Goal: Entertainment & Leisure: Browse casually

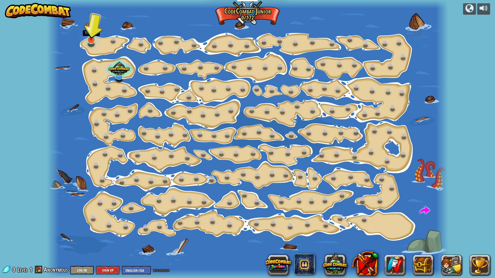
click at [90, 39] on img at bounding box center [91, 27] width 11 height 25
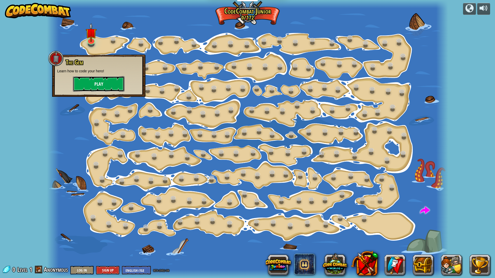
click at [97, 82] on button "Play" at bounding box center [99, 83] width 52 height 15
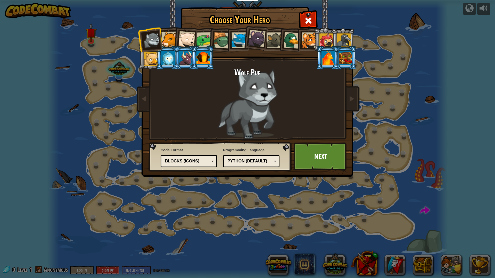
click at [224, 35] on div at bounding box center [221, 40] width 17 height 17
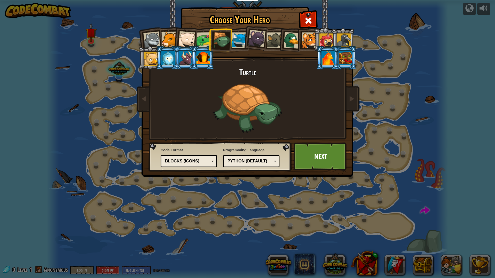
click at [243, 37] on div at bounding box center [240, 40] width 16 height 16
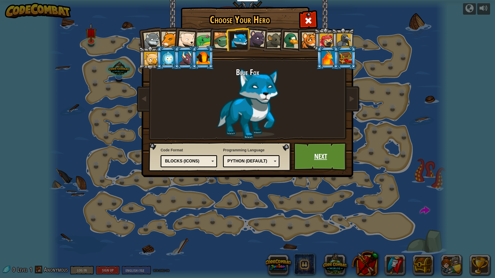
click at [319, 154] on link "Next" at bounding box center [321, 157] width 54 height 28
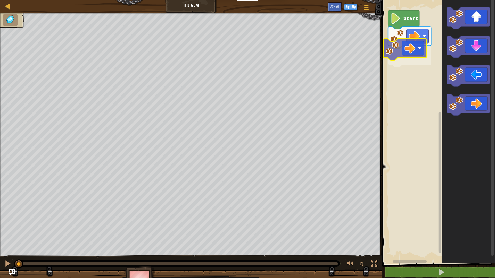
click at [413, 53] on div "Start" at bounding box center [437, 130] width 115 height 267
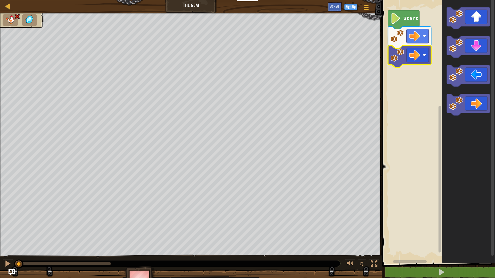
drag, startPoint x: 71, startPoint y: 264, endPoint x: 0, endPoint y: 277, distance: 72.5
click at [0, 243] on div "♫ Blue Fox" at bounding box center [247, 152] width 495 height 278
click at [401, 68] on div "Start" at bounding box center [437, 130] width 115 height 267
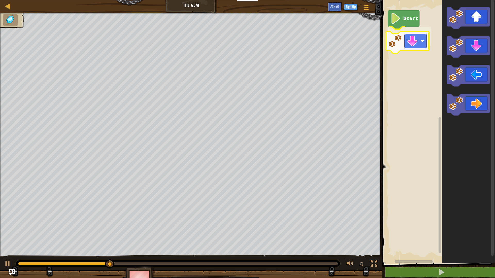
click at [405, 46] on div "Start" at bounding box center [437, 130] width 115 height 267
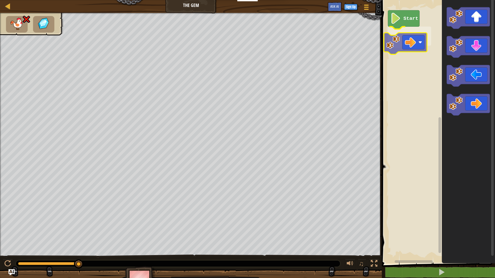
click at [423, 38] on div "Start" at bounding box center [437, 130] width 115 height 267
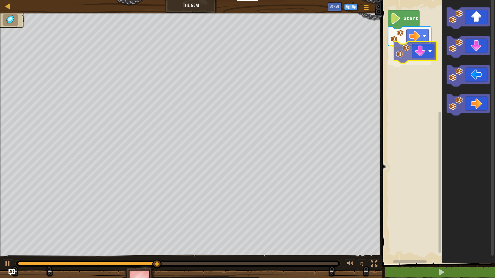
click at [412, 53] on div "Start" at bounding box center [437, 130] width 115 height 267
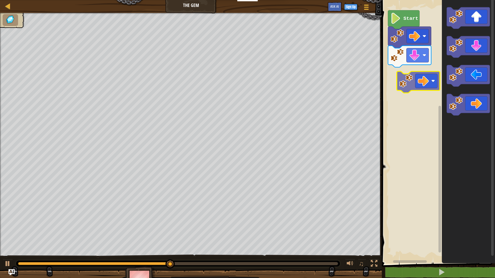
click at [417, 75] on div "Start" at bounding box center [437, 130] width 115 height 267
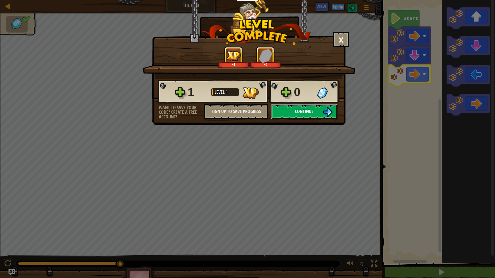
click at [319, 117] on button "Continue" at bounding box center [304, 111] width 67 height 15
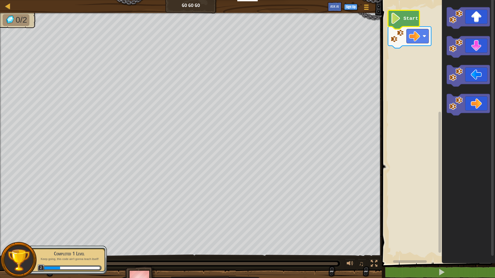
click at [396, 20] on image "Blockly Workspace" at bounding box center [396, 18] width 11 height 11
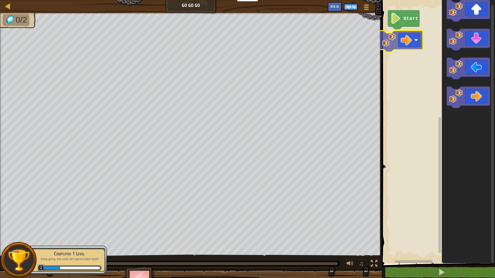
click at [396, 31] on div "Start" at bounding box center [437, 130] width 115 height 267
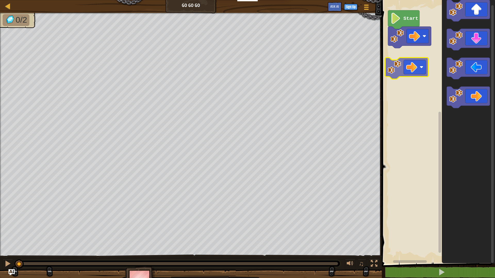
click at [392, 62] on div "Start" at bounding box center [437, 130] width 115 height 267
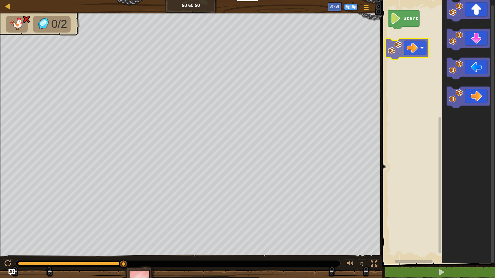
click at [418, 48] on div "Start" at bounding box center [437, 130] width 115 height 267
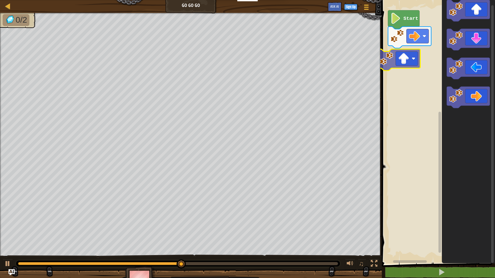
click at [394, 67] on div "Start" at bounding box center [437, 130] width 115 height 267
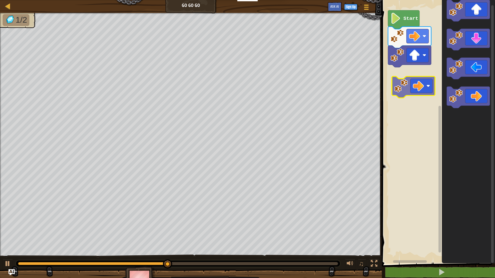
click at [410, 75] on div "Start" at bounding box center [437, 130] width 115 height 267
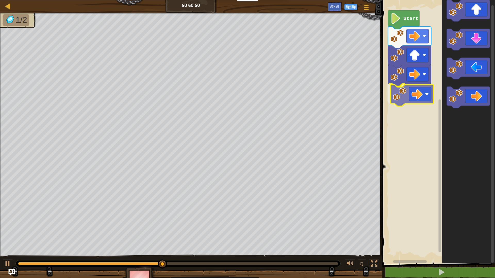
click at [400, 93] on div "Start" at bounding box center [437, 130] width 115 height 267
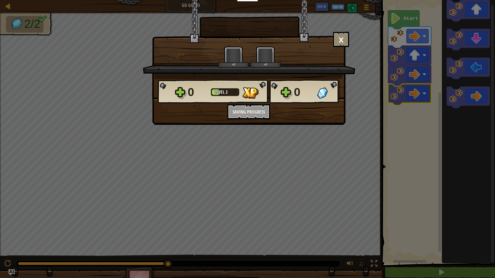
drag, startPoint x: 320, startPoint y: 119, endPoint x: 315, endPoint y: 119, distance: 5.2
click at [319, 119] on div "0 Level 2 0 Want to save your code? Create a free account! Sign Up to Save Prog…" at bounding box center [248, 99] width 193 height 40
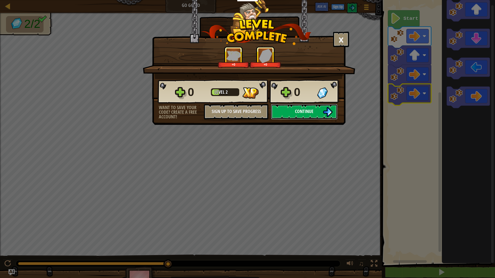
click at [302, 114] on span "Continue" at bounding box center [304, 111] width 19 height 6
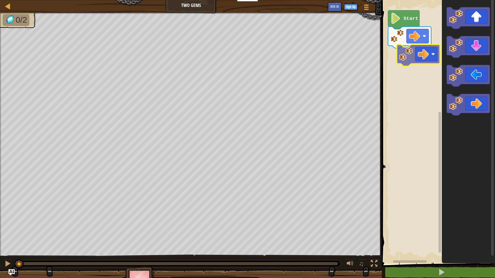
click at [419, 54] on div "Start" at bounding box center [437, 130] width 115 height 267
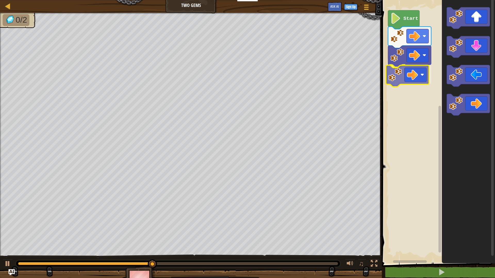
click at [408, 73] on div "Start" at bounding box center [437, 130] width 115 height 267
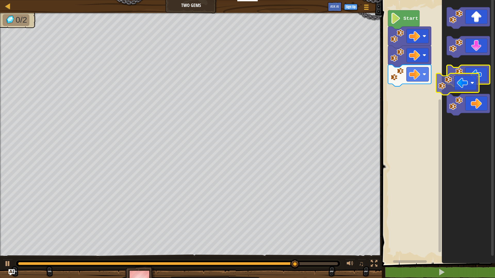
click at [451, 80] on image "Blockly Workspace" at bounding box center [456, 75] width 14 height 14
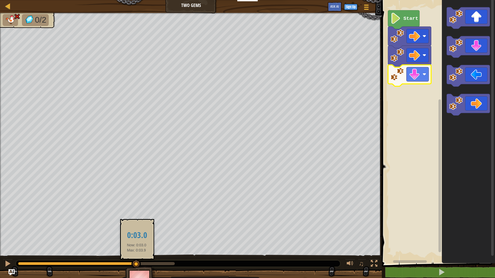
drag, startPoint x: 172, startPoint y: 262, endPoint x: 137, endPoint y: 262, distance: 35.6
click at [137, 243] on div at bounding box center [135, 264] width 9 height 9
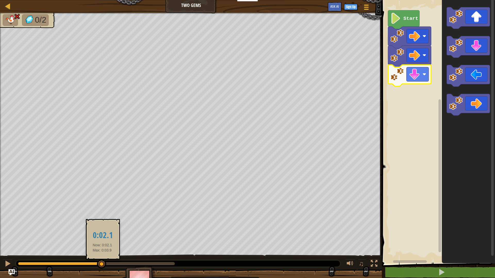
drag, startPoint x: 129, startPoint y: 262, endPoint x: 102, endPoint y: 262, distance: 26.3
click at [102, 243] on div at bounding box center [101, 264] width 9 height 9
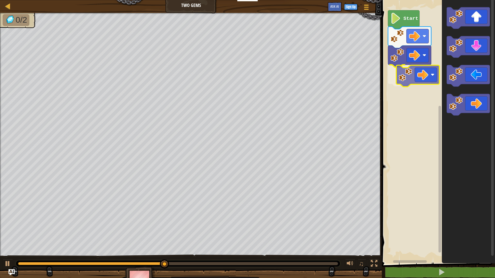
click at [415, 76] on div "Start" at bounding box center [437, 130] width 115 height 267
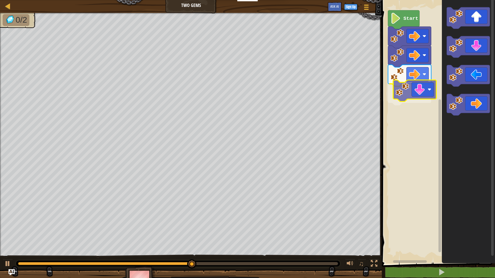
click at [420, 96] on div "Start" at bounding box center [437, 130] width 115 height 267
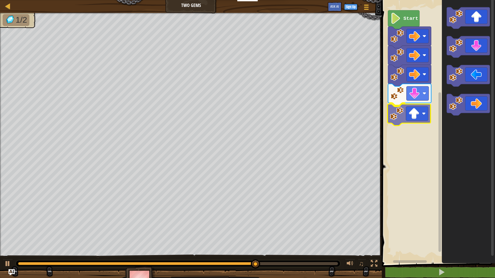
click at [402, 114] on div "Start" at bounding box center [437, 130] width 115 height 267
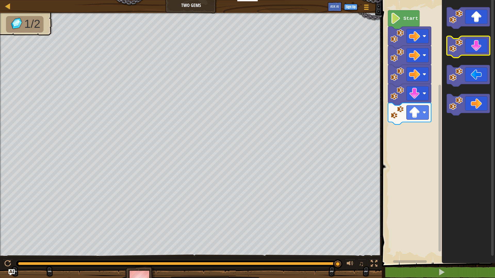
click at [465, 49] on g "Blockly Workspace" at bounding box center [468, 61] width 43 height 109
click at [472, 6] on icon "Blockly Workspace" at bounding box center [468, 130] width 53 height 267
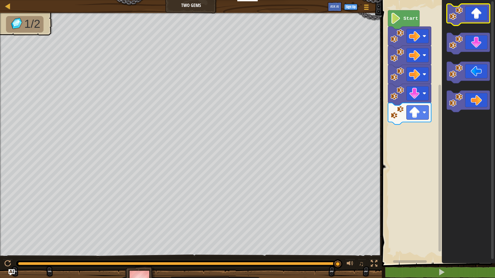
click at [457, 15] on g "Blockly Workspace" at bounding box center [468, 15] width 43 height 22
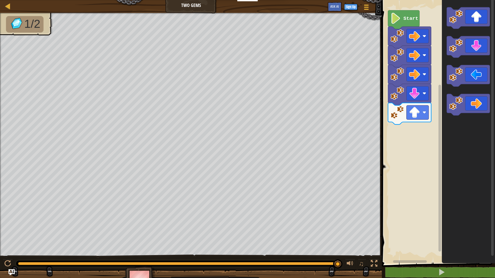
click at [451, 34] on icon "Blockly Workspace" at bounding box center [468, 130] width 53 height 267
click at [461, 17] on image "Blockly Workspace" at bounding box center [456, 17] width 14 height 14
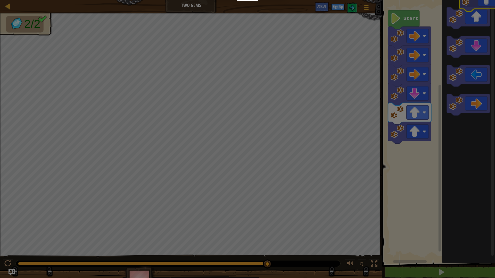
click at [473, 0] on body "Educators Create Free Account School & District Solutions Teacher Toolkit Previ…" at bounding box center [247, 0] width 495 height 1
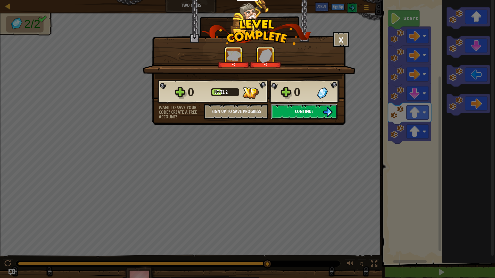
click at [292, 110] on button "Continue" at bounding box center [304, 111] width 67 height 15
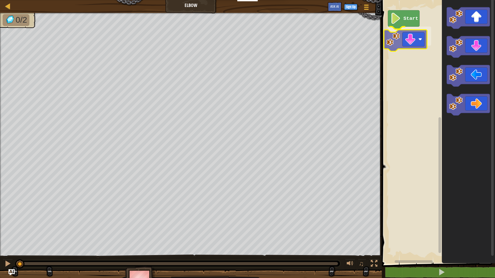
click at [408, 38] on div "Start" at bounding box center [437, 130] width 115 height 267
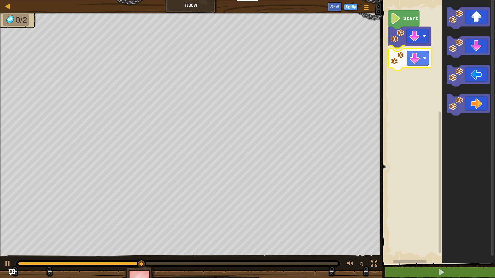
click at [412, 61] on div "Start" at bounding box center [437, 130] width 115 height 267
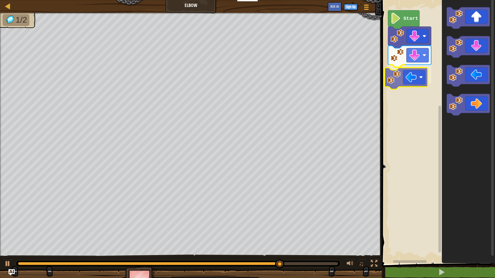
click at [377, 80] on div "Map Elbow Game Menu Sign Up Ask AI 1 הההההההההההההההההההההההההההההההההההההההההה…" at bounding box center [247, 139] width 495 height 278
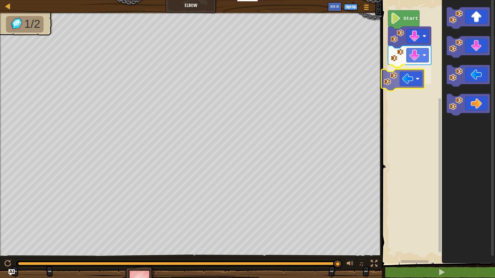
click at [399, 77] on div "Start" at bounding box center [437, 130] width 115 height 267
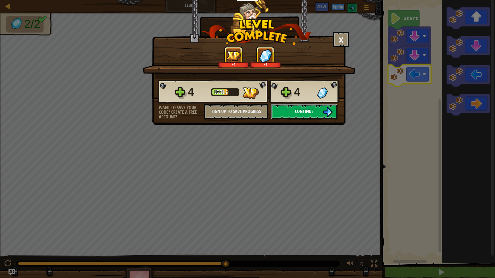
click at [302, 112] on span "Continue" at bounding box center [304, 111] width 19 height 6
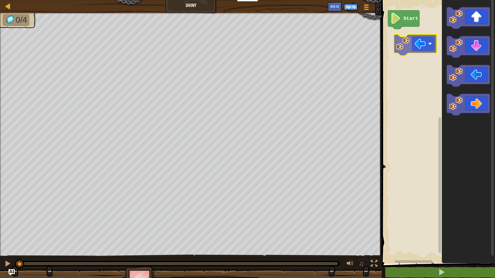
click at [417, 42] on div "Start" at bounding box center [437, 130] width 115 height 267
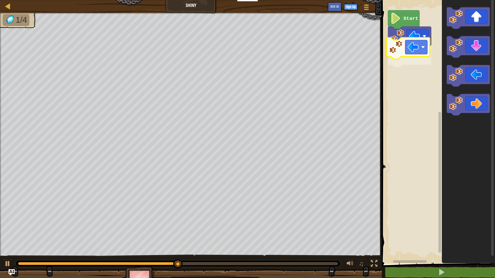
click at [419, 49] on div "Start" at bounding box center [437, 130] width 115 height 267
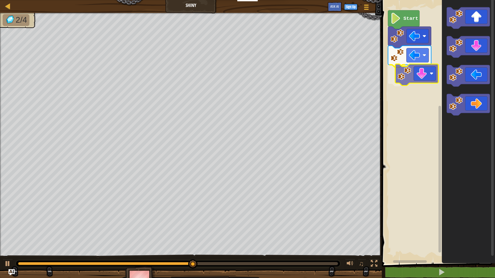
click at [419, 77] on div "Start" at bounding box center [437, 130] width 115 height 267
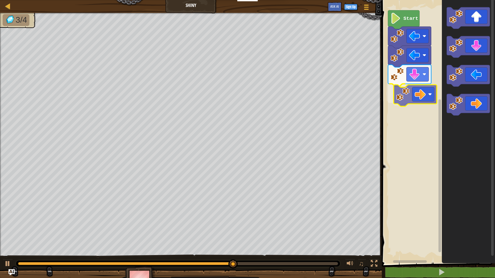
click at [414, 89] on div "Start" at bounding box center [437, 130] width 115 height 267
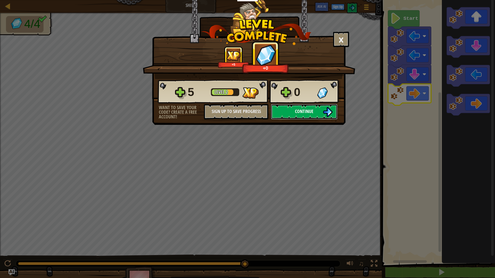
click at [334, 110] on button "Continue" at bounding box center [304, 111] width 67 height 15
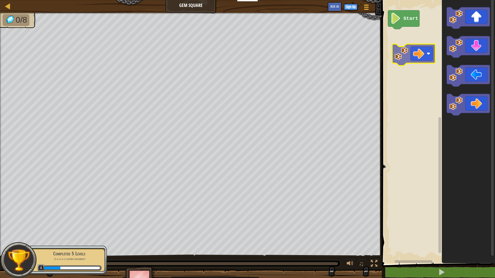
click at [427, 48] on div "Start" at bounding box center [437, 130] width 115 height 267
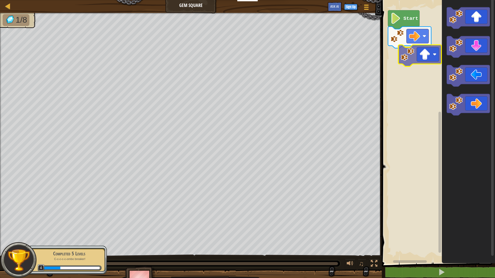
click at [408, 62] on div "Start" at bounding box center [437, 130] width 115 height 267
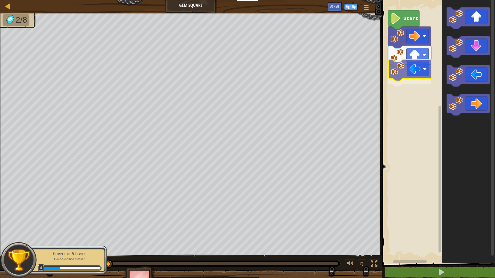
click at [409, 65] on div "Start" at bounding box center [437, 130] width 115 height 267
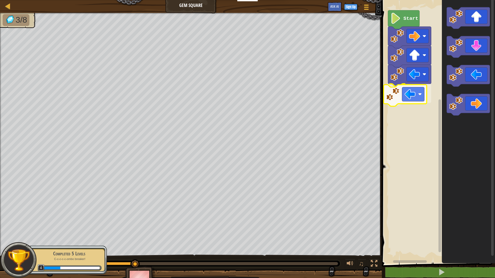
click at [404, 92] on div "Start" at bounding box center [437, 130] width 115 height 267
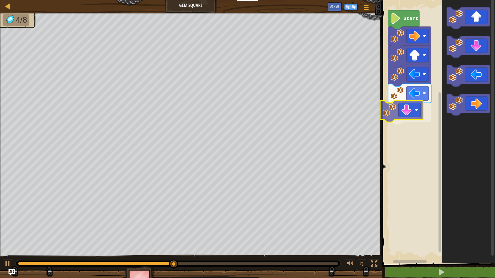
click at [404, 113] on div "Start" at bounding box center [437, 130] width 115 height 267
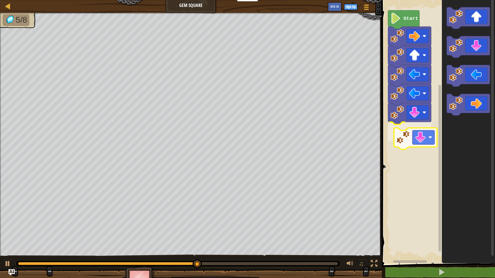
click at [414, 142] on div "Start" at bounding box center [437, 130] width 115 height 267
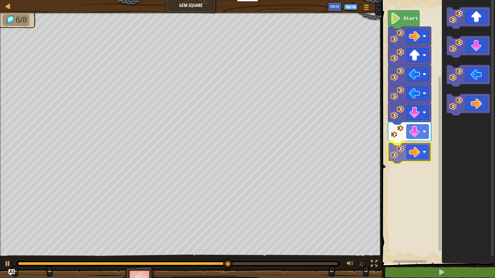
click at [398, 153] on div "Start" at bounding box center [437, 130] width 115 height 267
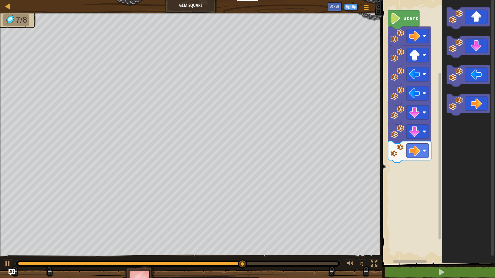
click at [457, 118] on icon "Blockly Workspace" at bounding box center [468, 130] width 53 height 267
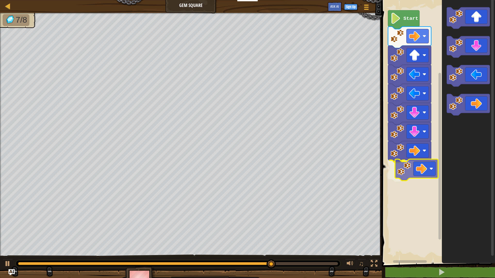
click at [399, 177] on div "Start" at bounding box center [437, 130] width 115 height 267
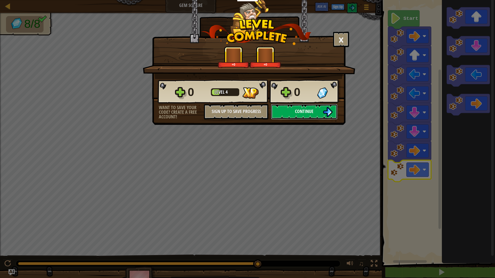
click at [286, 114] on button "Continue" at bounding box center [304, 111] width 67 height 15
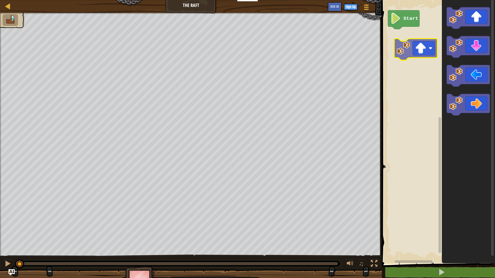
click at [419, 39] on div "Start" at bounding box center [437, 130] width 115 height 267
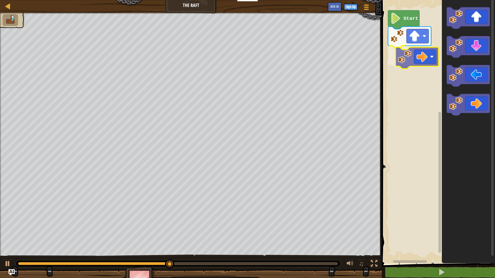
click at [425, 66] on div "Start" at bounding box center [437, 130] width 115 height 267
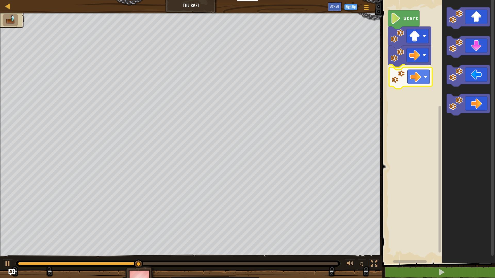
click at [399, 79] on div "Start" at bounding box center [437, 130] width 115 height 267
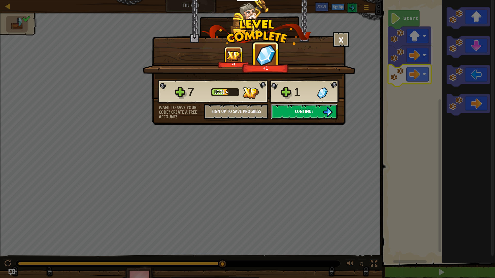
click at [308, 115] on button "Continue" at bounding box center [304, 111] width 67 height 15
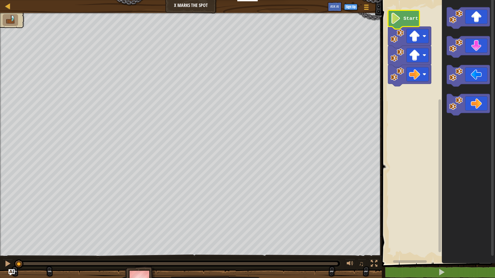
click at [401, 21] on image "Blockly Workspace" at bounding box center [396, 18] width 11 height 11
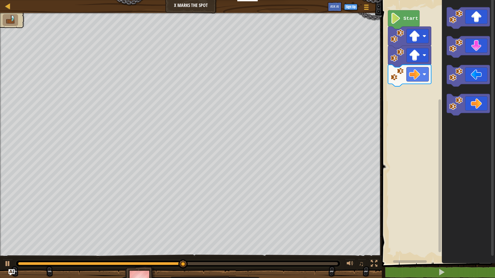
click at [457, 126] on icon "Blockly Workspace" at bounding box center [468, 130] width 53 height 267
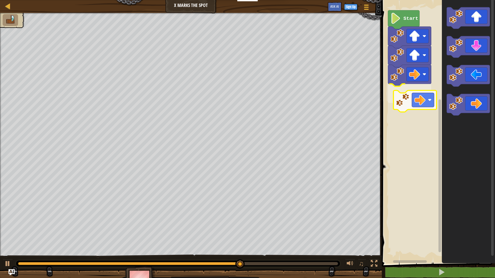
click at [400, 98] on div "Start" at bounding box center [437, 130] width 115 height 267
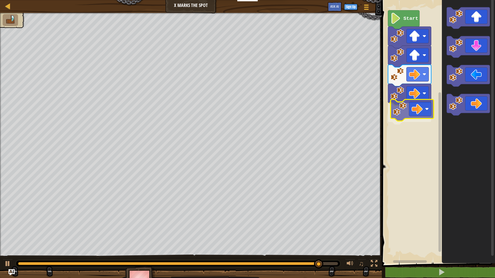
click at [411, 114] on div "Start" at bounding box center [437, 130] width 115 height 267
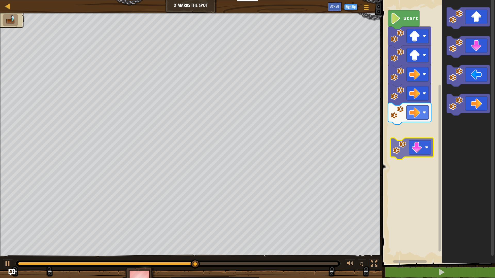
click at [423, 142] on div "Start" at bounding box center [437, 130] width 115 height 267
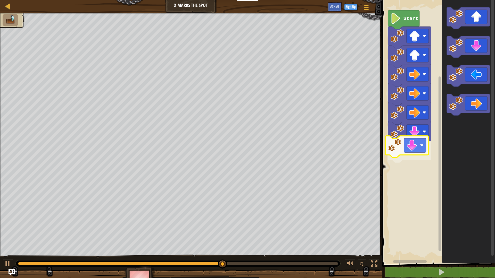
click at [407, 149] on div "Start" at bounding box center [437, 130] width 115 height 267
click at [444, 101] on icon "Blockly Workspace" at bounding box center [468, 130] width 53 height 267
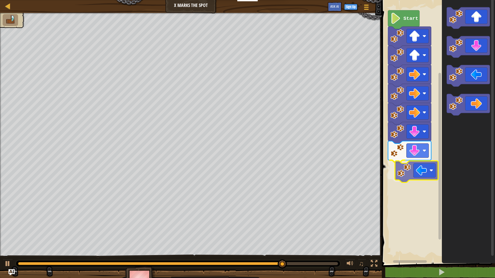
click at [425, 170] on div "Start" at bounding box center [437, 130] width 115 height 267
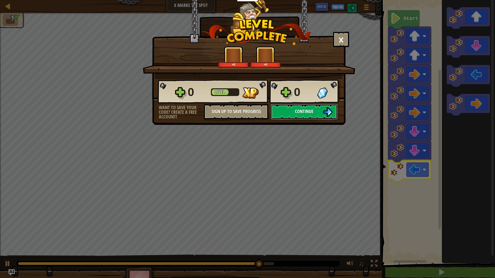
click at [324, 116] on img at bounding box center [328, 112] width 10 height 10
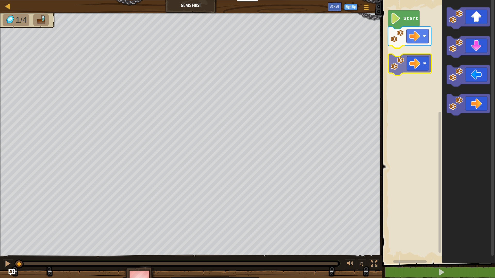
click at [410, 67] on div "Start" at bounding box center [437, 130] width 115 height 267
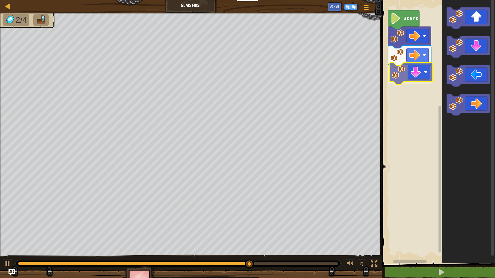
click at [424, 79] on div "Start" at bounding box center [437, 130] width 115 height 267
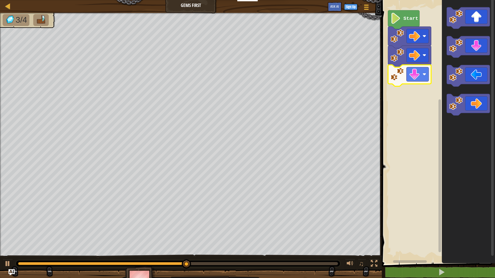
click at [468, 19] on icon "Blockly Workspace" at bounding box center [468, 130] width 53 height 267
click at [446, 58] on icon "Blockly Workspace" at bounding box center [468, 130] width 53 height 267
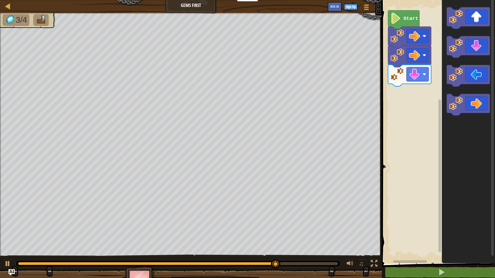
click at [460, 34] on icon "Blockly Workspace" at bounding box center [468, 130] width 53 height 267
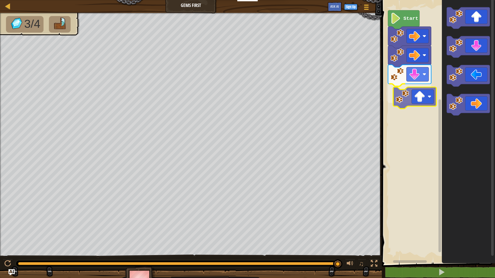
click at [407, 100] on div "Start" at bounding box center [437, 130] width 115 height 267
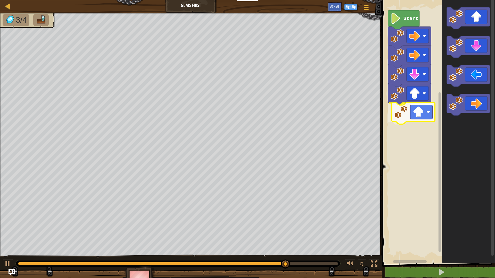
click at [412, 108] on div "Start" at bounding box center [437, 130] width 115 height 267
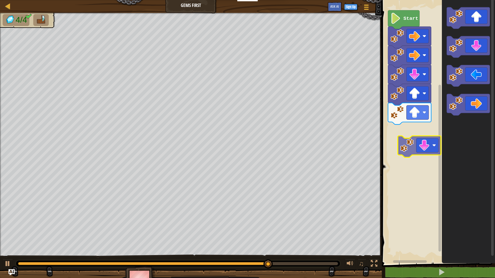
click at [412, 135] on div "Start" at bounding box center [437, 130] width 115 height 267
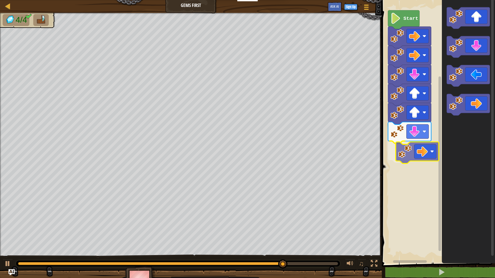
click at [416, 150] on div "Start" at bounding box center [437, 130] width 115 height 267
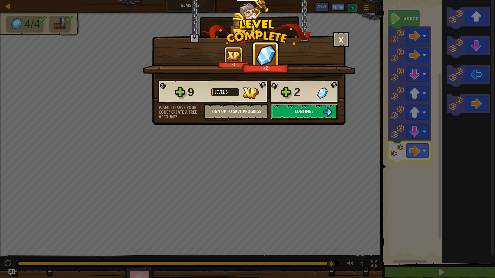
click at [320, 112] on button "Continue" at bounding box center [304, 111] width 67 height 15
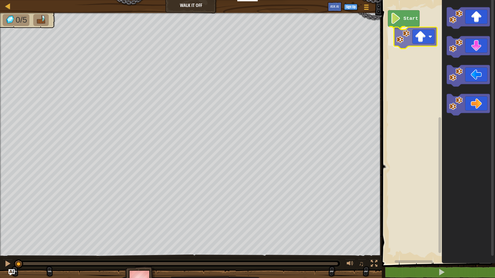
click at [419, 36] on div "Start" at bounding box center [437, 130] width 115 height 267
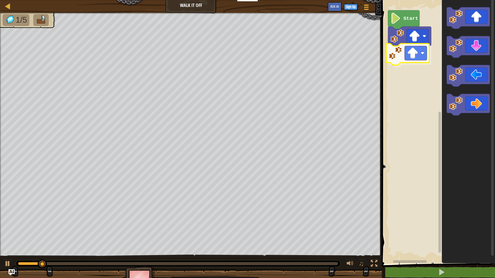
click at [399, 60] on div "Start" at bounding box center [437, 130] width 115 height 267
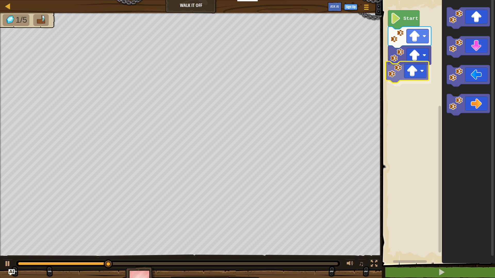
click at [422, 71] on div "Start" at bounding box center [437, 130] width 115 height 267
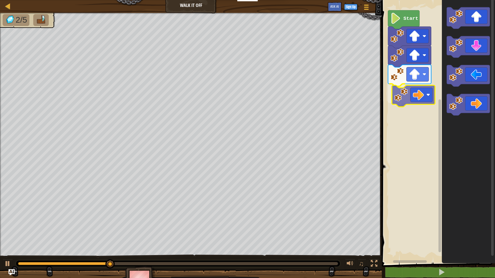
click at [426, 101] on div "Start" at bounding box center [437, 130] width 115 height 267
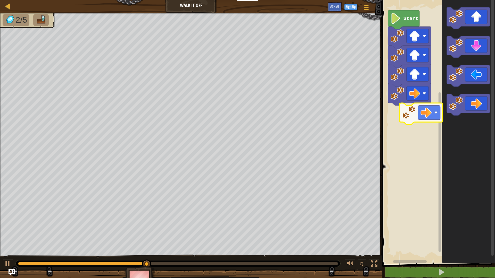
click at [434, 111] on div "Start" at bounding box center [437, 130] width 115 height 267
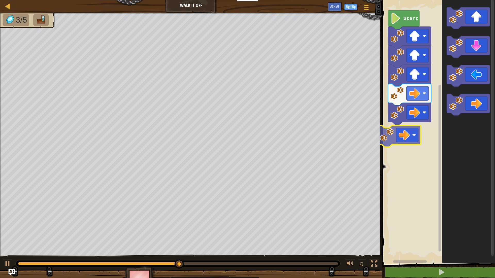
click at [417, 138] on div "Start" at bounding box center [437, 130] width 115 height 267
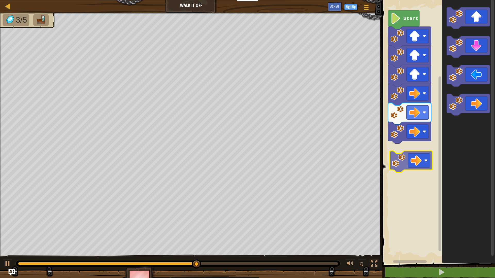
click at [413, 152] on div "Start" at bounding box center [437, 130] width 115 height 267
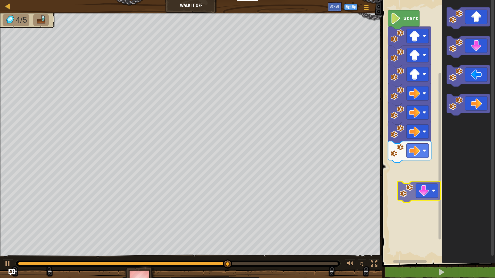
click at [418, 184] on div "Start" at bounding box center [437, 130] width 115 height 267
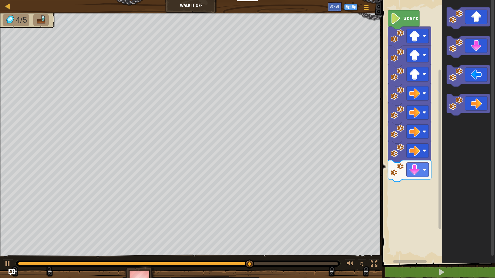
click at [402, 220] on div "Start" at bounding box center [437, 130] width 115 height 267
click at [439, 174] on div "Start" at bounding box center [437, 130] width 115 height 267
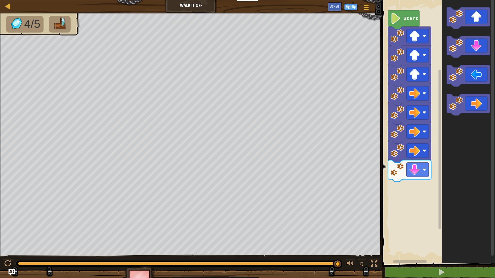
click at [465, 49] on icon "Blockly Workspace" at bounding box center [468, 47] width 43 height 22
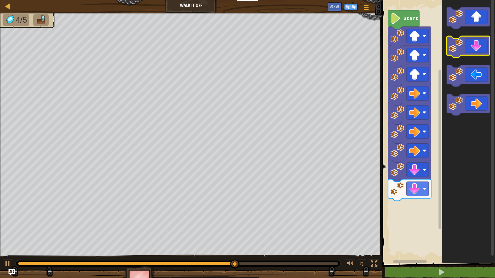
click at [481, 51] on icon "Blockly Workspace" at bounding box center [468, 47] width 43 height 22
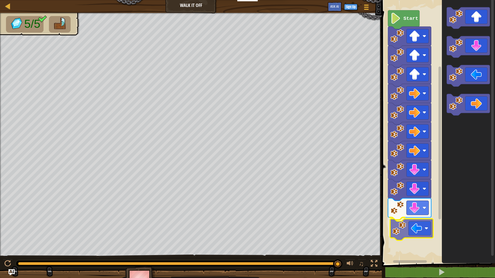
click at [411, 236] on div "Start" at bounding box center [437, 130] width 115 height 267
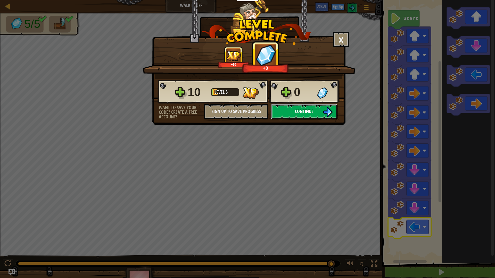
click at [296, 109] on span "Continue" at bounding box center [304, 111] width 19 height 6
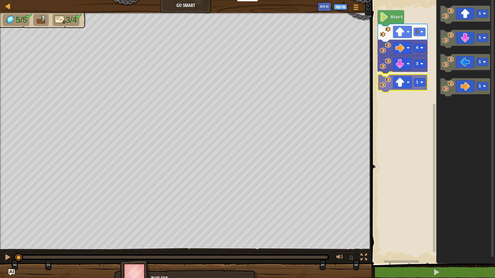
click at [409, 84] on div "3 1 4 3 Start 1 1 1 1 1" at bounding box center [432, 130] width 125 height 267
click at [399, 15] on g "3 1 4 3 Start" at bounding box center [403, 50] width 50 height 80
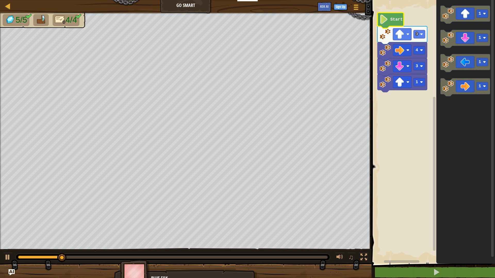
click at [399, 18] on text "Start" at bounding box center [396, 19] width 12 height 5
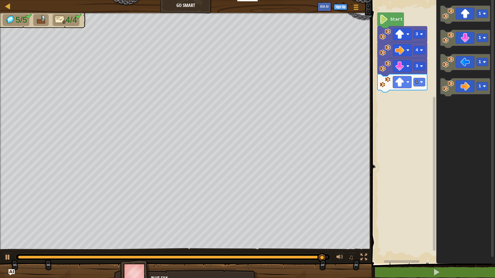
click at [428, 82] on div "3 1 4 3 Start 1 1 1 1" at bounding box center [432, 130] width 125 height 267
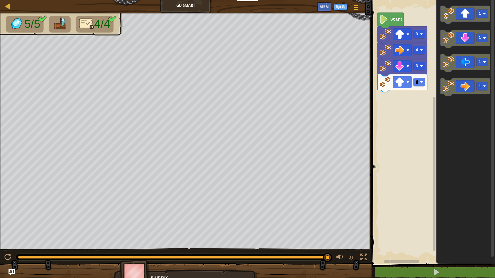
click at [446, 57] on g "1 1 1 1" at bounding box center [465, 51] width 50 height 91
click at [430, 64] on div "3 1 4 3 Start 1 1 1 1" at bounding box center [432, 130] width 125 height 267
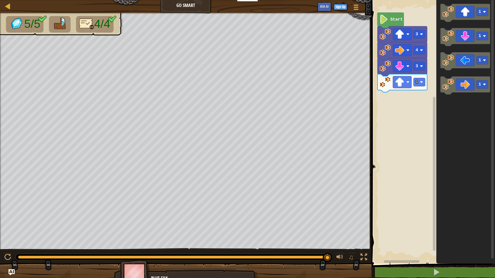
click at [455, 43] on icon "Blockly Workspace" at bounding box center [465, 37] width 50 height 18
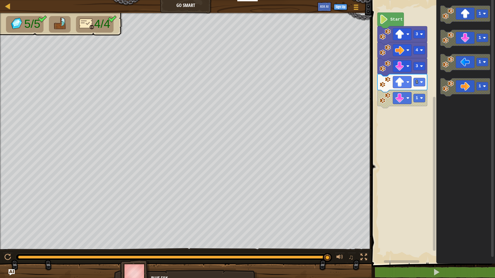
click at [438, 67] on icon "1 1 1 1" at bounding box center [465, 130] width 59 height 267
click at [396, 18] on text "Start" at bounding box center [396, 19] width 12 height 5
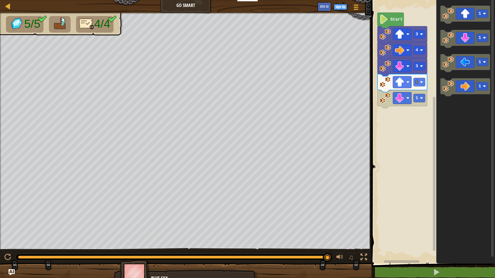
click at [396, 106] on div "3 1 1 4 3 Start 1 1 1 1" at bounding box center [432, 130] width 125 height 267
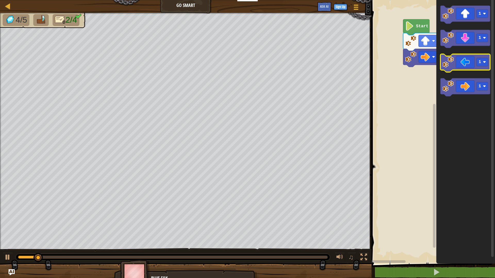
click at [486, 68] on div "4 3 Start 1 1 1 1" at bounding box center [432, 130] width 125 height 267
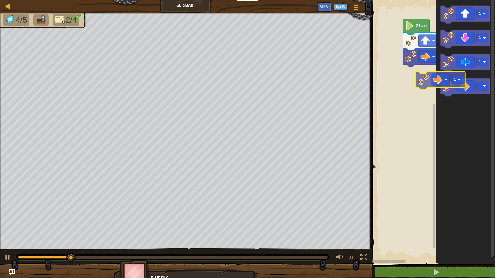
click at [440, 83] on icon "1 1 1 1" at bounding box center [465, 130] width 59 height 267
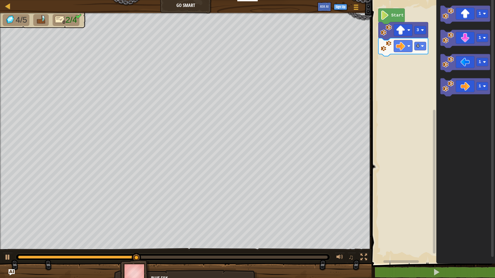
click at [397, 8] on rect "Blockly Workspace" at bounding box center [432, 130] width 125 height 267
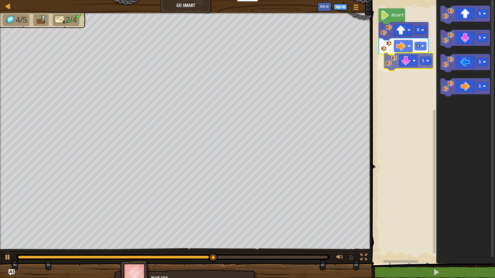
click at [415, 67] on div "4 1 3 Start 1 1 1 1 1" at bounding box center [432, 130] width 125 height 267
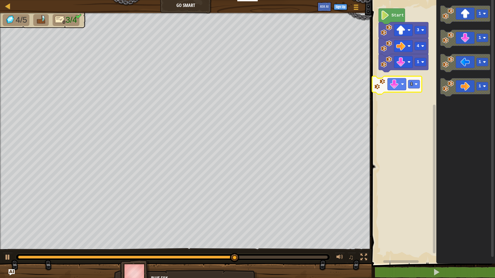
click at [411, 81] on div "4 1 3 Start 1 1 1 1 1 1" at bounding box center [432, 130] width 125 height 267
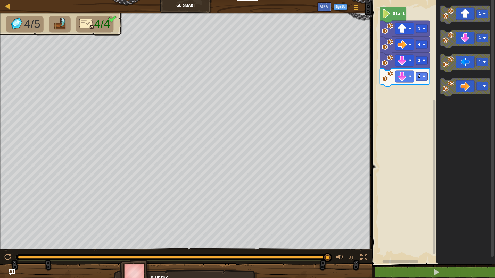
click at [447, 68] on g "1 1 1 1" at bounding box center [465, 51] width 50 height 91
click at [461, 44] on icon "Blockly Workspace" at bounding box center [465, 130] width 59 height 267
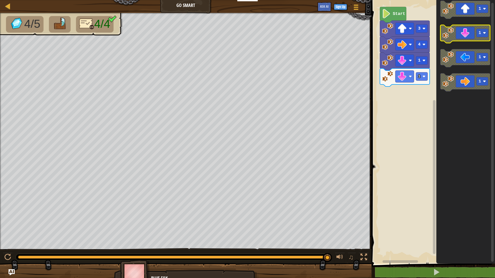
click at [462, 39] on g "1 1 1 1" at bounding box center [465, 46] width 50 height 91
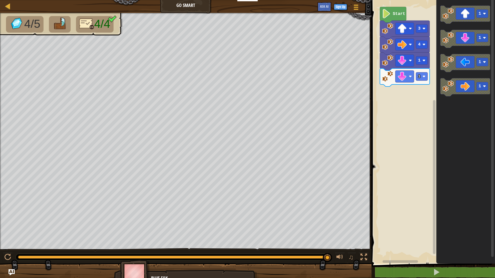
click at [447, 51] on icon "1 1 1 1" at bounding box center [465, 130] width 59 height 267
click at [419, 41] on div "Start 3 1 1 4 1 1 1 1" at bounding box center [432, 130] width 125 height 267
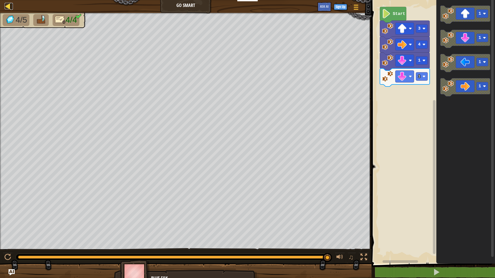
click at [8, 6] on div at bounding box center [8, 6] width 6 height 6
